Goal: Find specific page/section: Find specific page/section

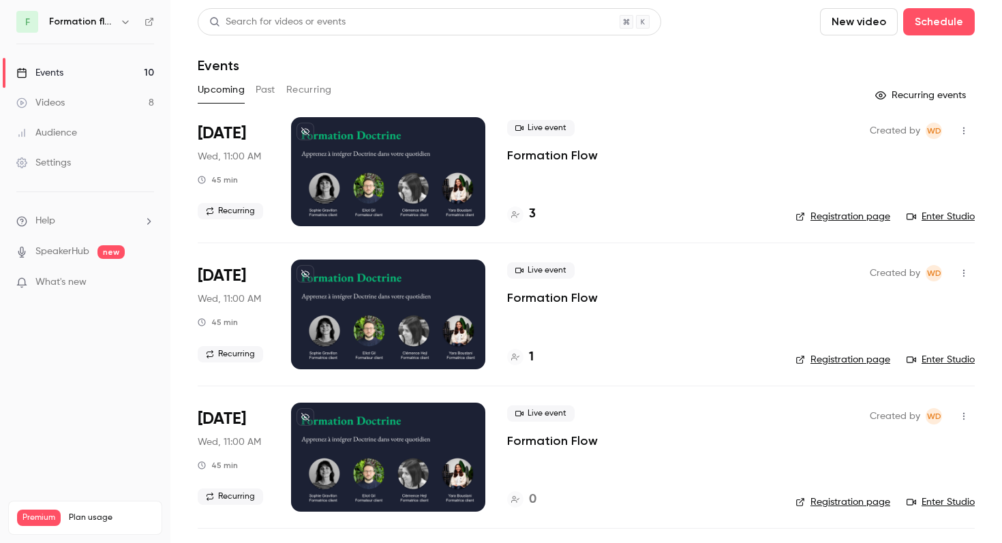
click at [103, 18] on h6 "Formation flow" at bounding box center [81, 22] width 65 height 14
click at [119, 25] on button "button" at bounding box center [125, 22] width 16 height 16
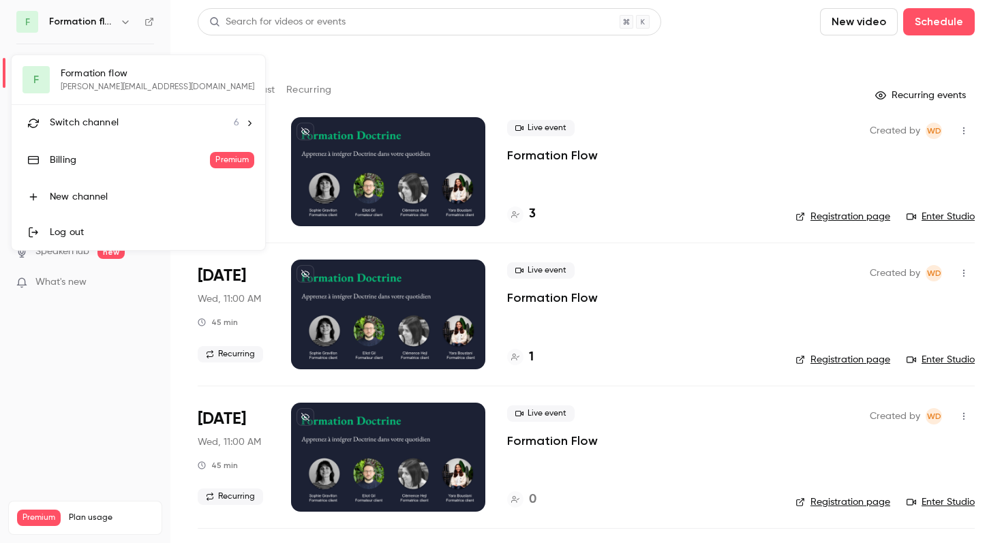
click at [104, 119] on span "Switch channel" at bounding box center [84, 123] width 69 height 14
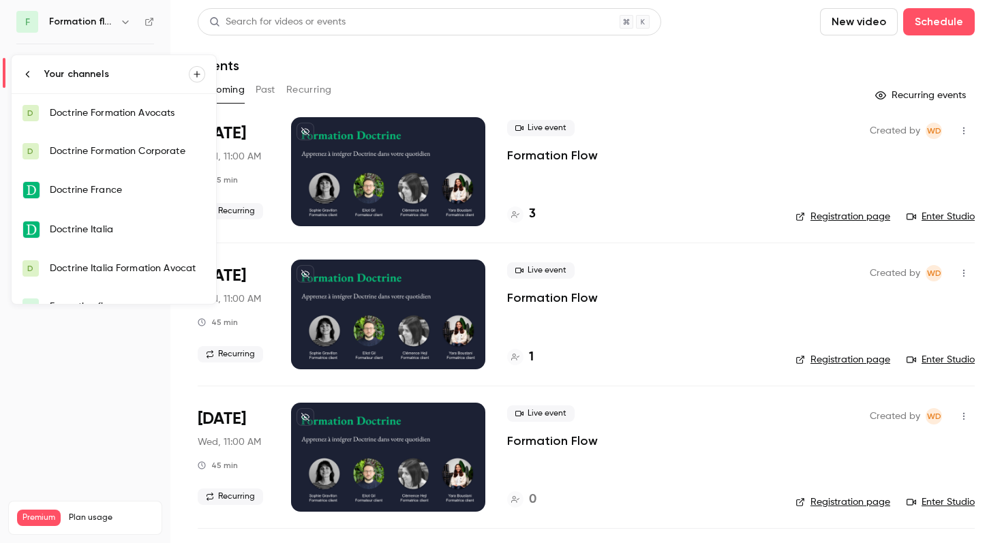
click at [123, 125] on link "D Doctrine Formation Avocats" at bounding box center [114, 113] width 204 height 38
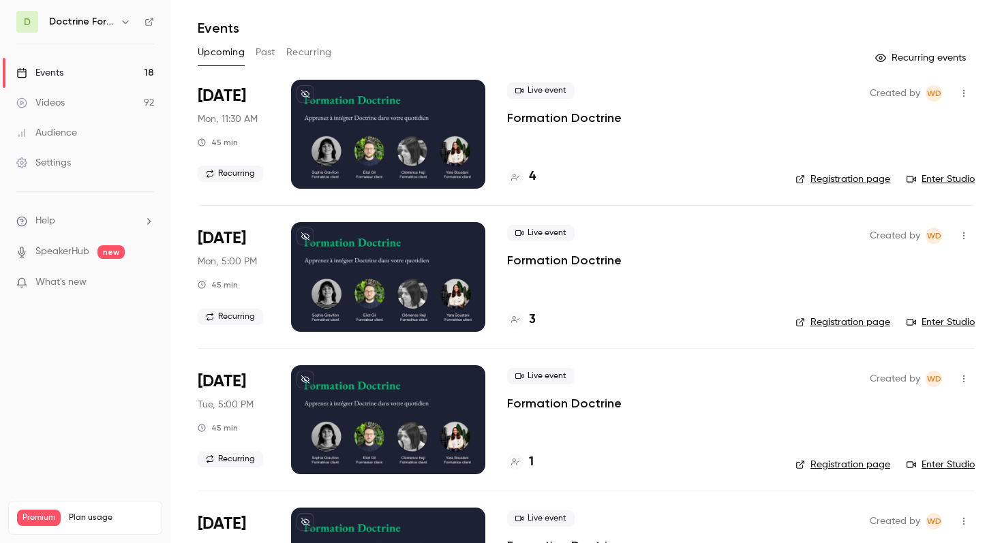
scroll to position [39, 0]
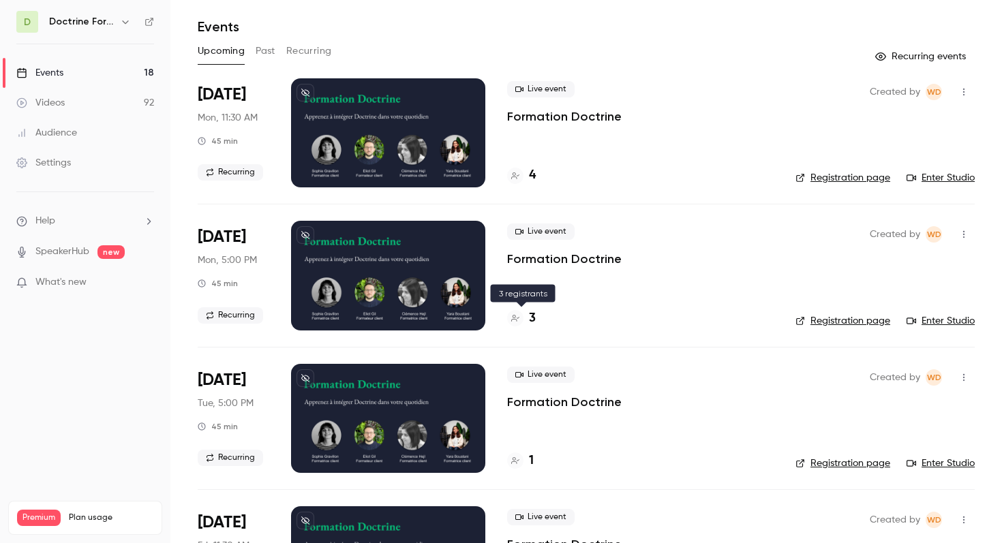
click at [529, 314] on h4 "3" at bounding box center [532, 318] width 7 height 18
